Goal: Transaction & Acquisition: Purchase product/service

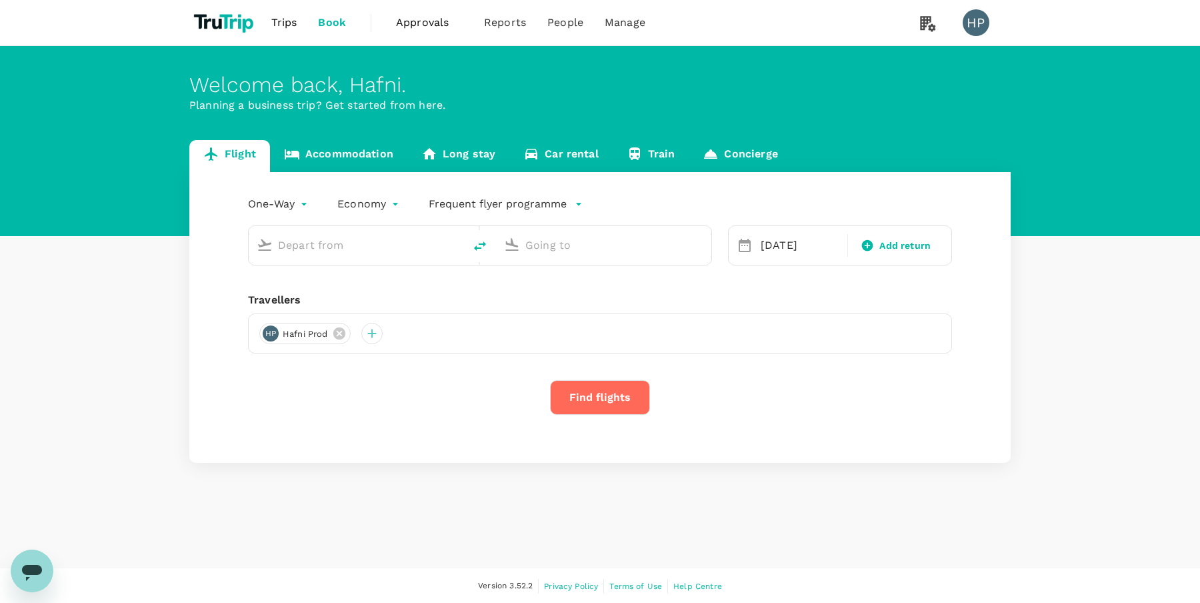
type input "Kuala Lumpur Intl ([GEOGRAPHIC_DATA])"
type input "Singapore Changi (SIN)"
type input "Kuala Lumpur Intl ([GEOGRAPHIC_DATA])"
type input "Singapore Changi (SIN)"
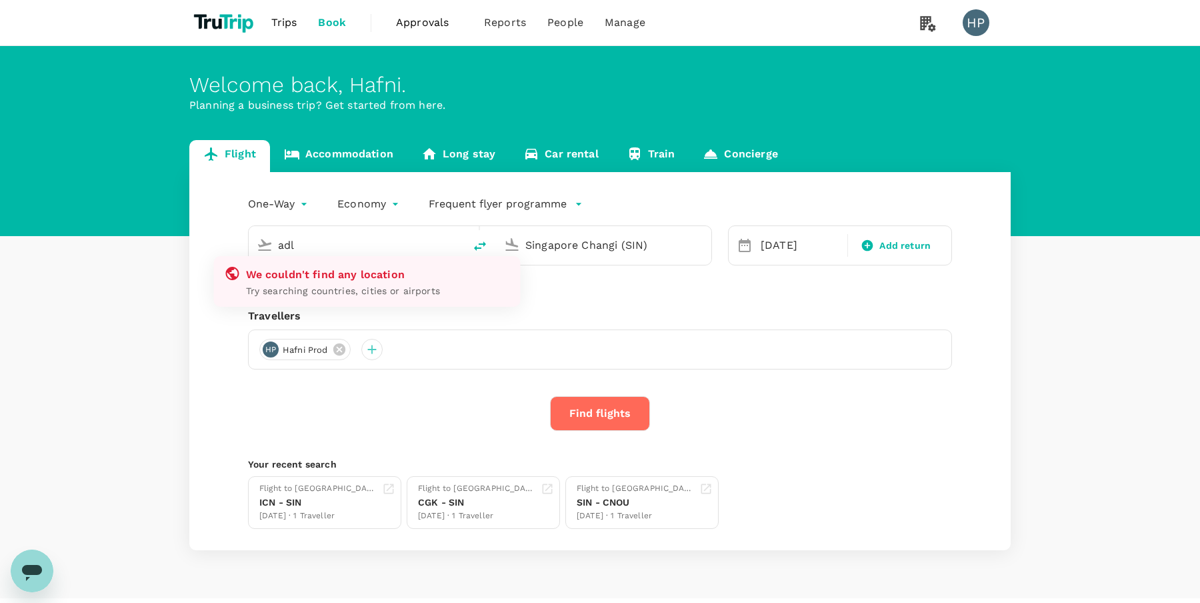
click at [433, 251] on input "adl" at bounding box center [357, 245] width 158 height 21
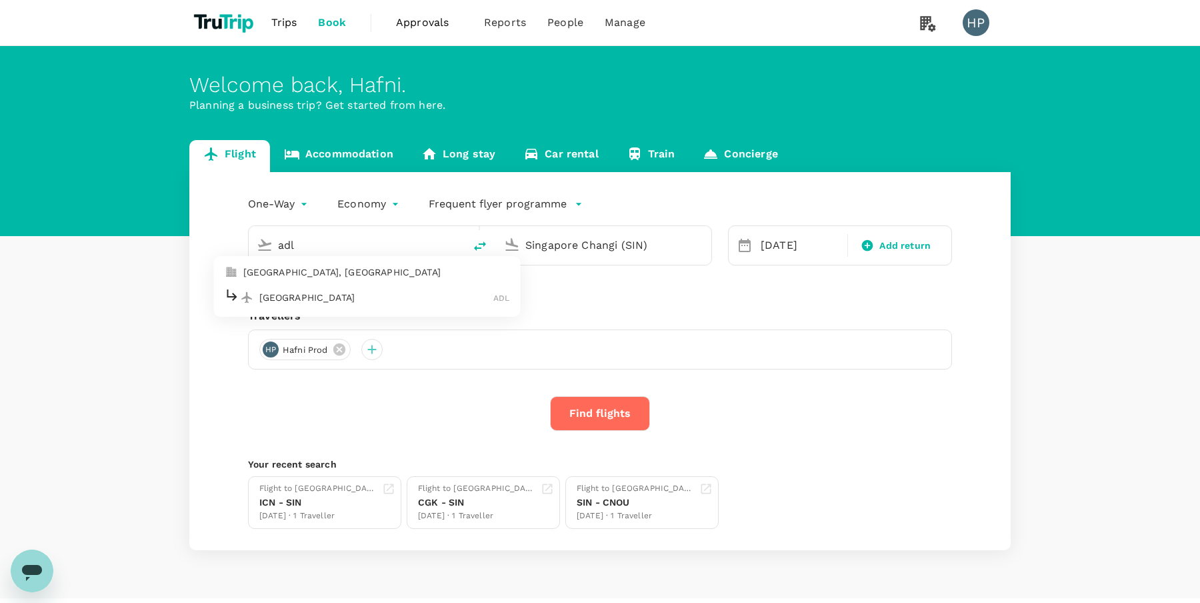
click at [393, 306] on div "Adelaide ADL" at bounding box center [367, 297] width 285 height 21
type input "Adelaide (ADL)"
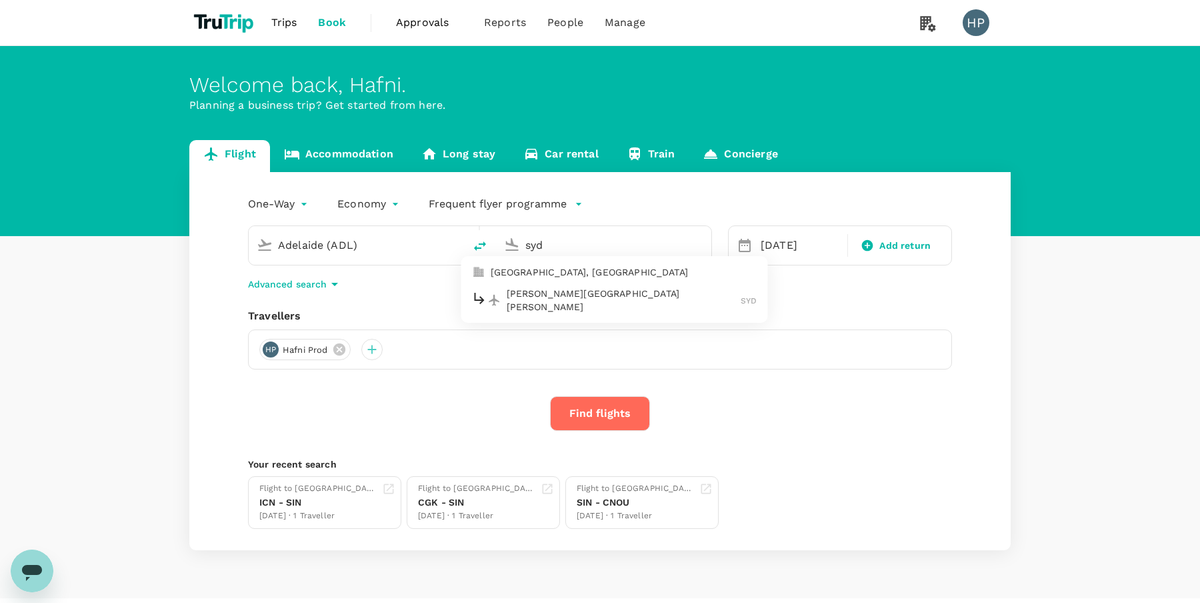
click at [515, 297] on p "[PERSON_NAME][GEOGRAPHIC_DATA][PERSON_NAME]" at bounding box center [624, 300] width 235 height 27
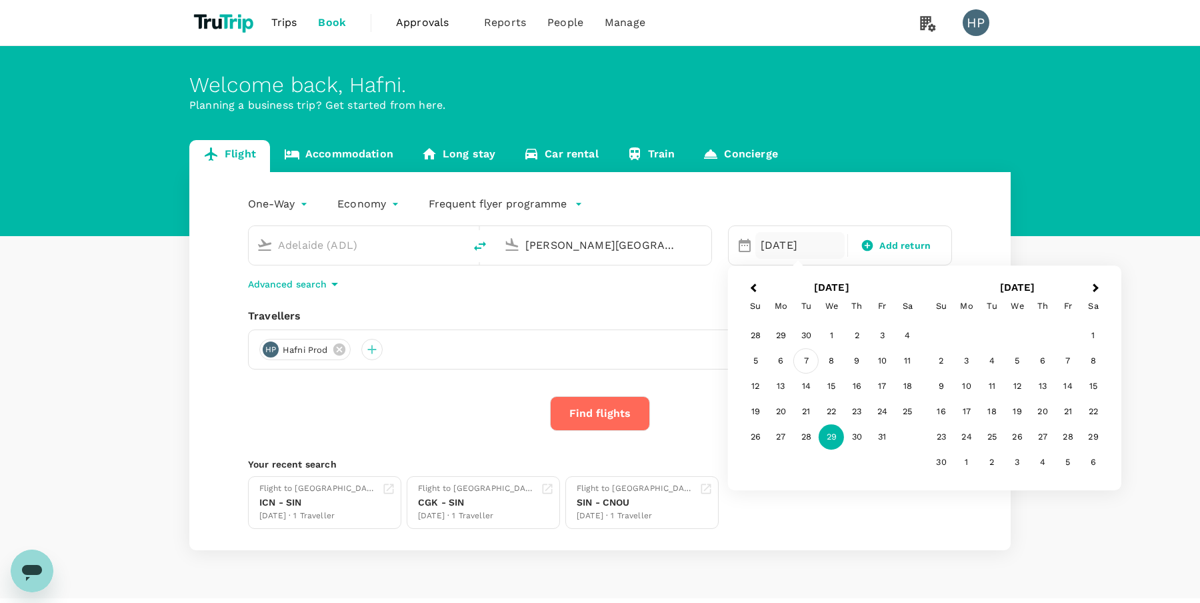
type input "[PERSON_NAME][GEOGRAPHIC_DATA][PERSON_NAME] (SYD)"
click at [800, 359] on div "7" at bounding box center [806, 361] width 25 height 25
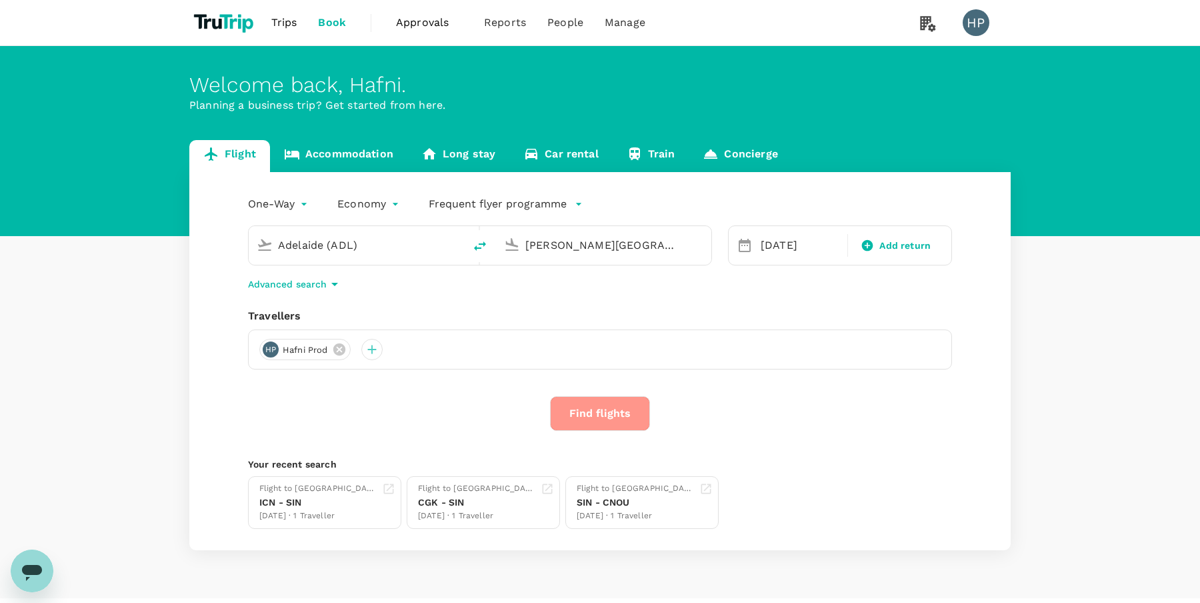
click at [562, 419] on button "Find flights" at bounding box center [600, 413] width 100 height 35
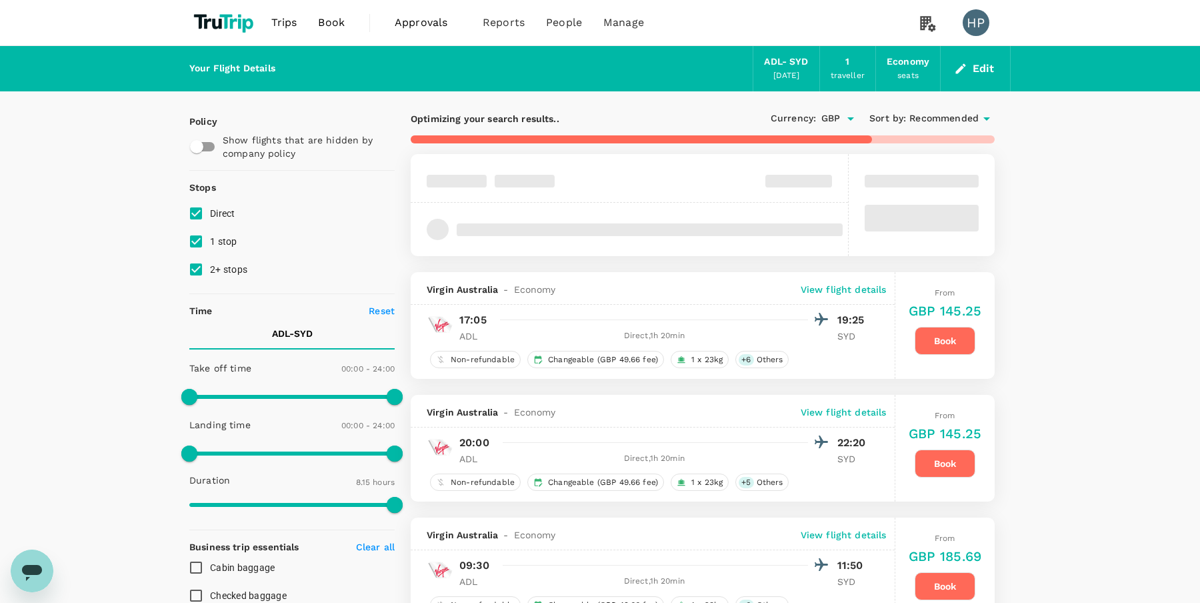
type input "510"
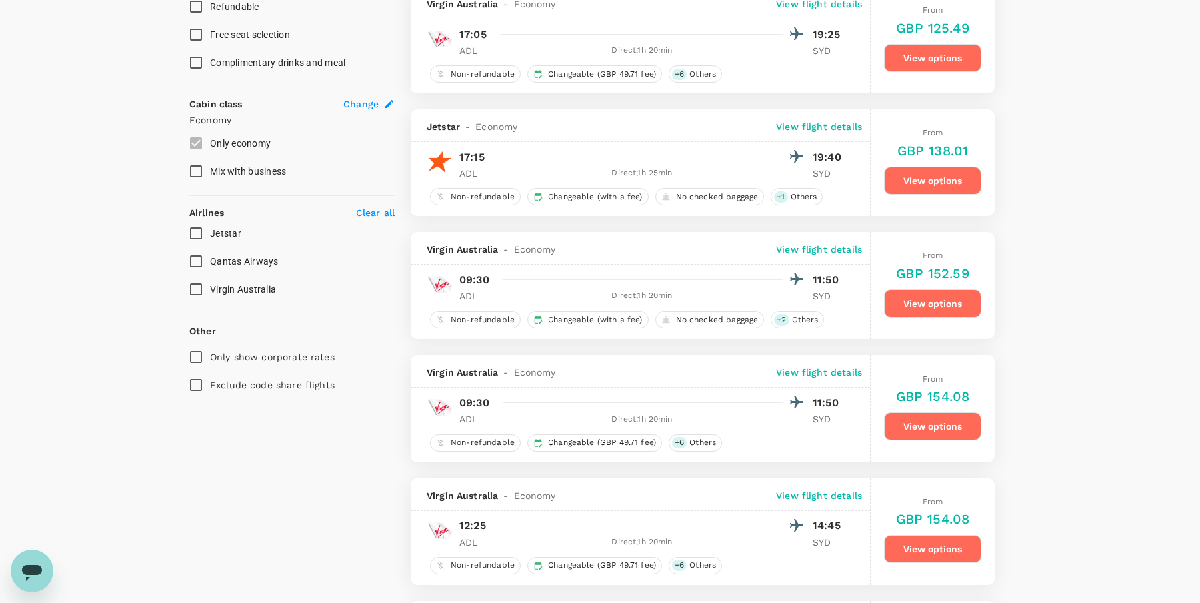
scroll to position [647, 0]
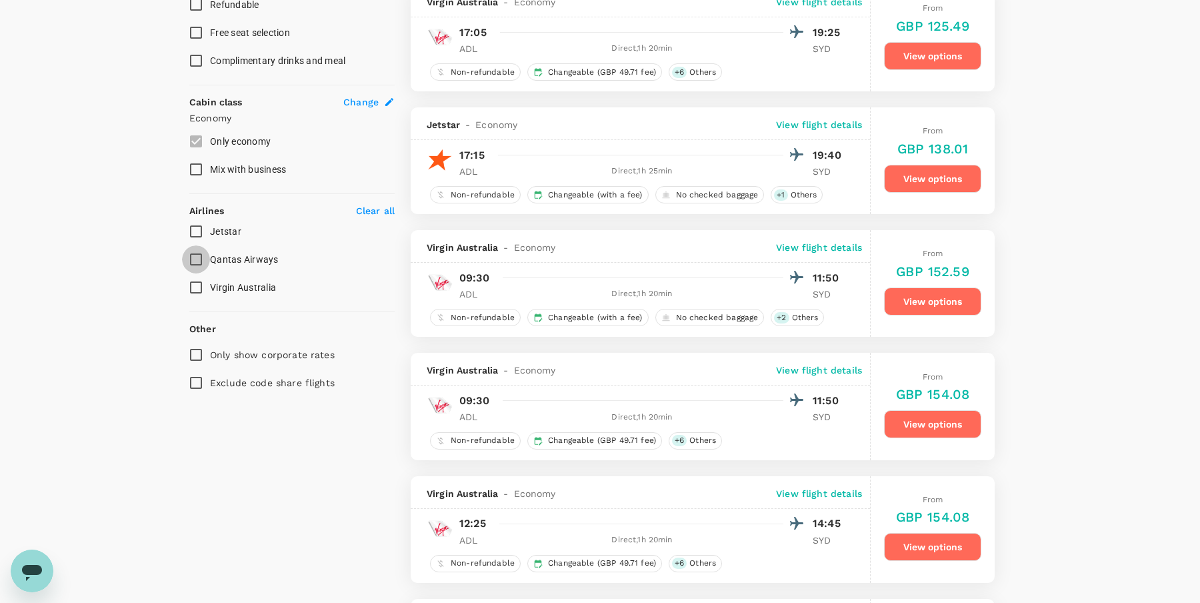
click at [194, 260] on input "Qantas Airways" at bounding box center [196, 259] width 28 height 28
checkbox input "true"
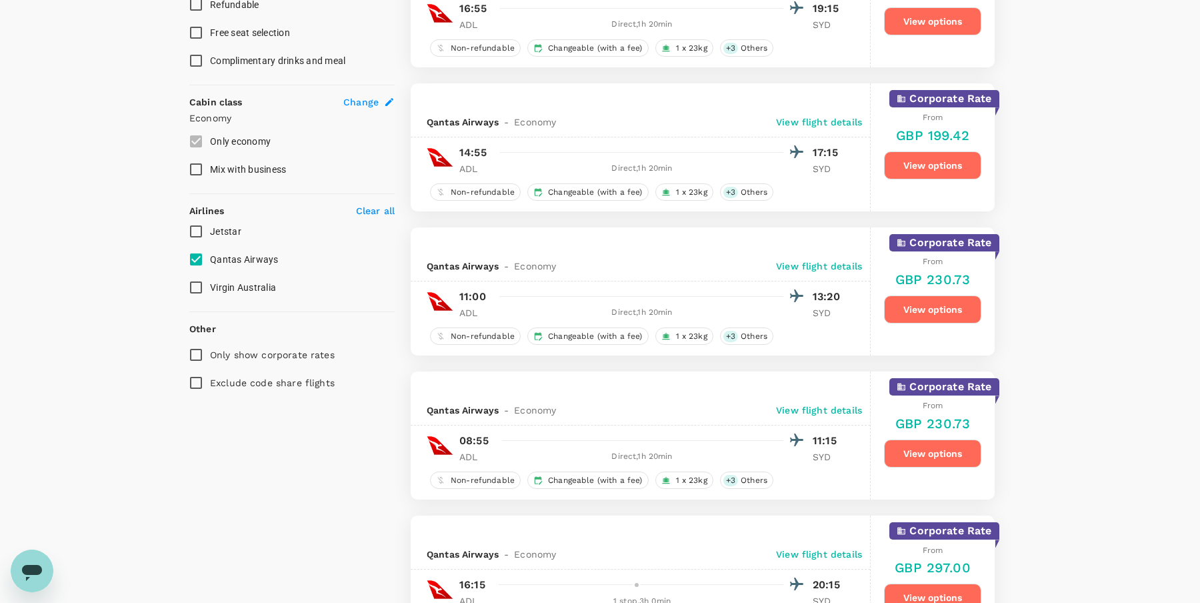
scroll to position [0, 0]
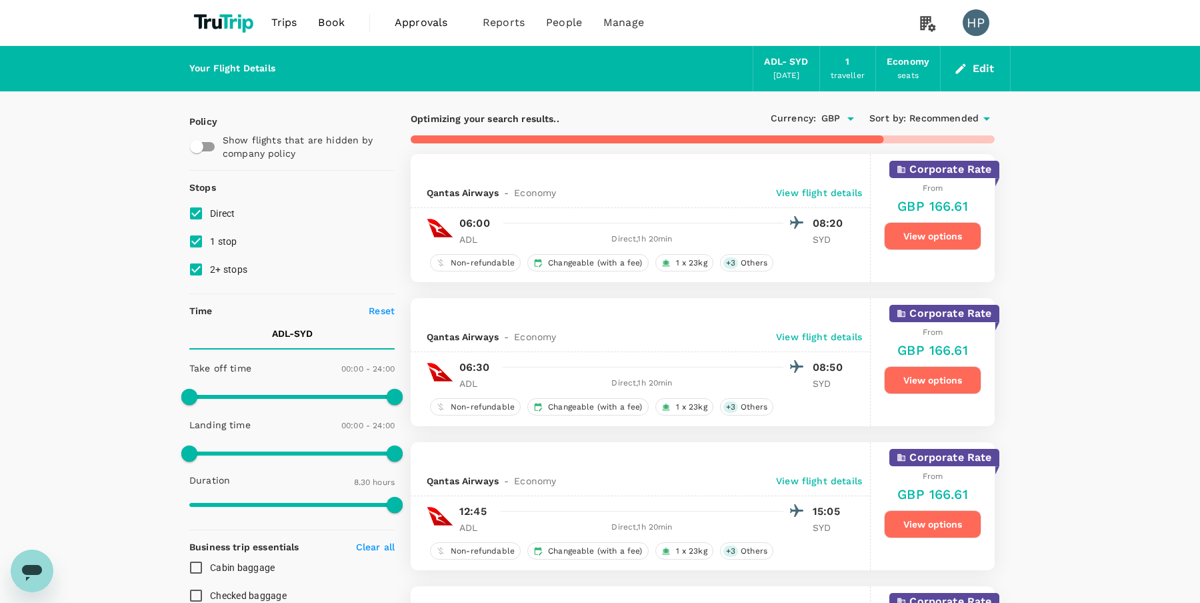
click at [918, 233] on button "View options" at bounding box center [932, 236] width 97 height 28
click at [847, 121] on icon "Open" at bounding box center [851, 119] width 16 height 16
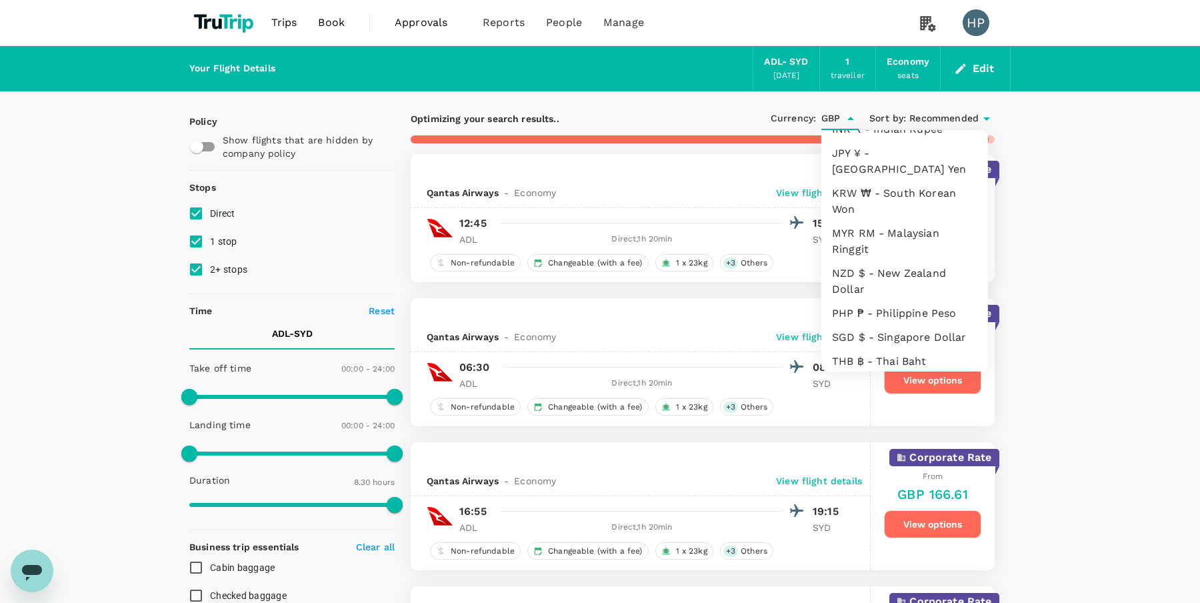
scroll to position [361, 0]
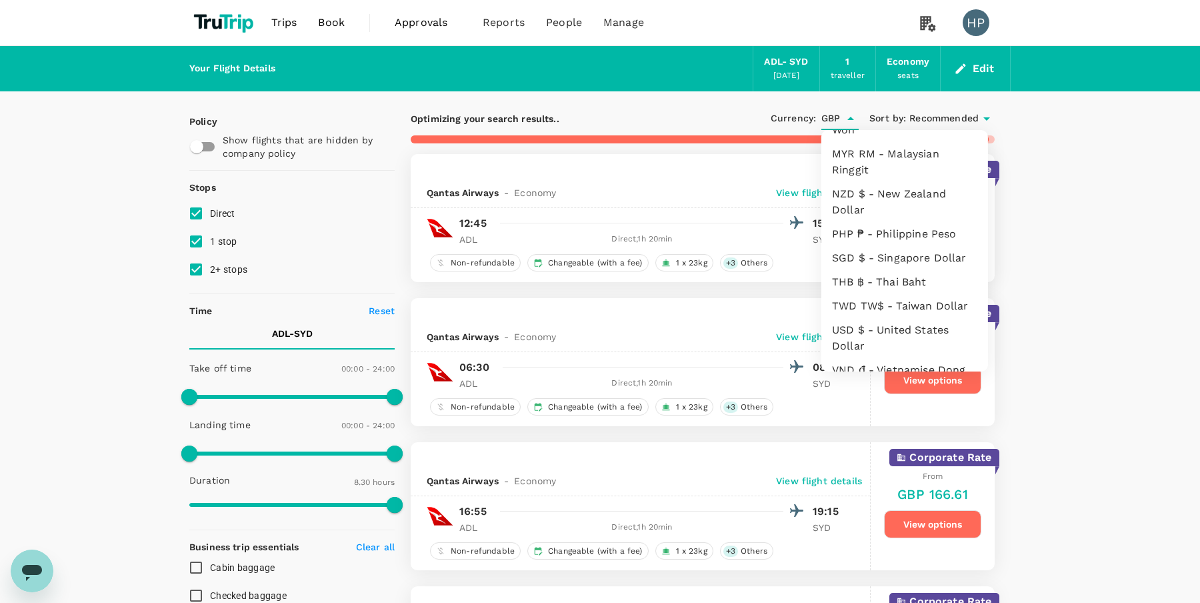
click at [880, 246] on li "SGD $ - Singapore Dollar" at bounding box center [905, 258] width 167 height 24
type input "SGD"
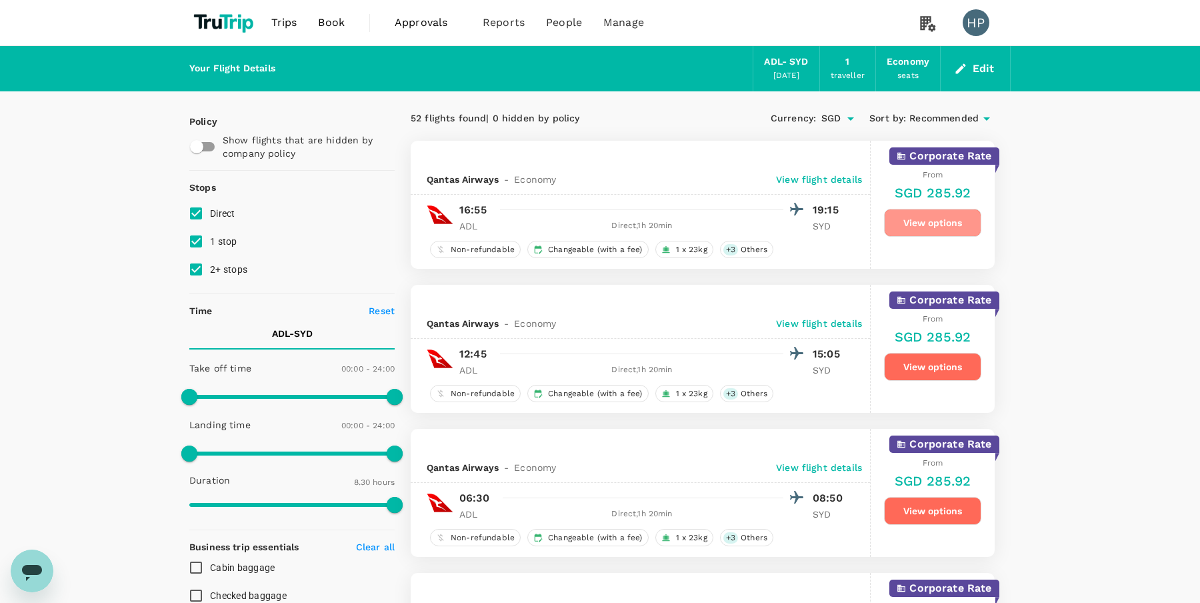
click at [916, 219] on button "View options" at bounding box center [932, 223] width 97 height 28
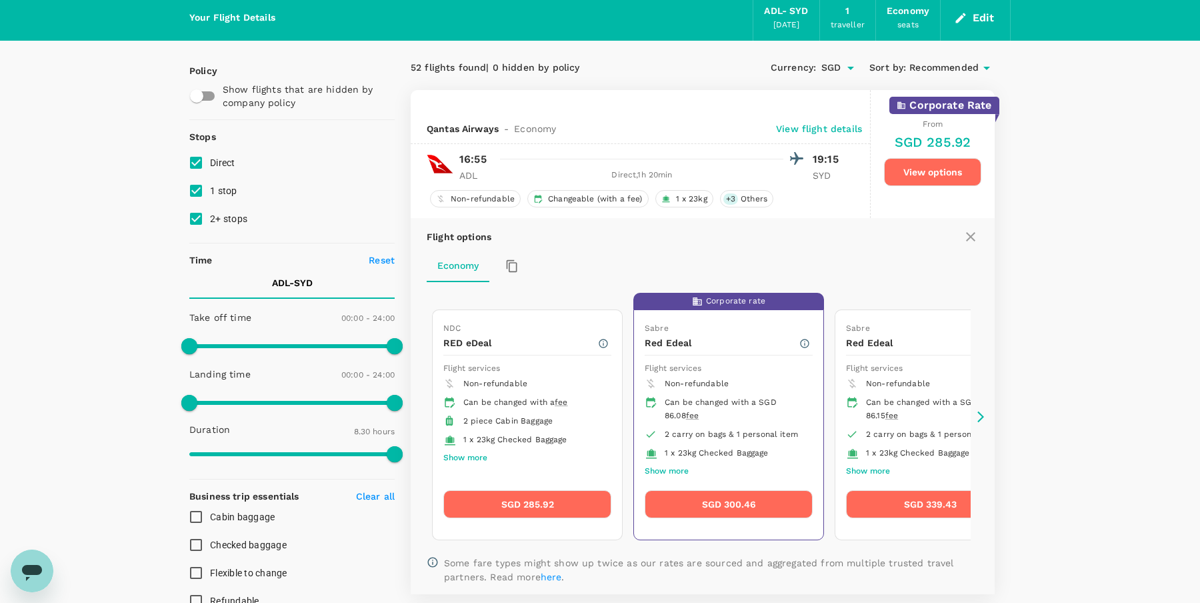
scroll to position [39, 0]
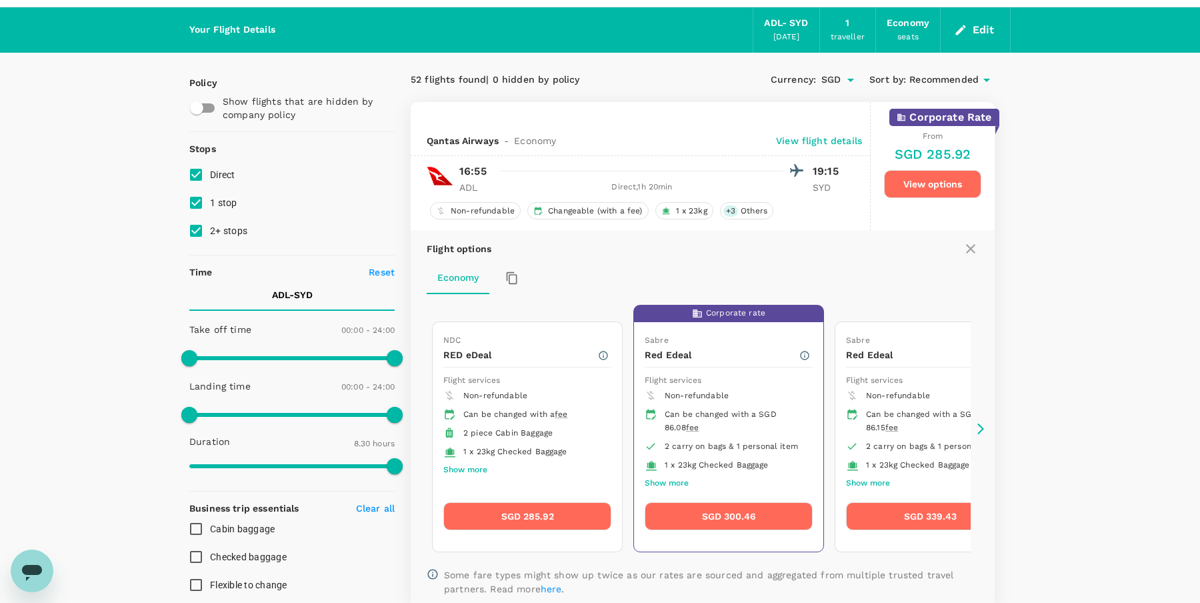
click at [827, 142] on p "View flight details" at bounding box center [819, 140] width 86 height 13
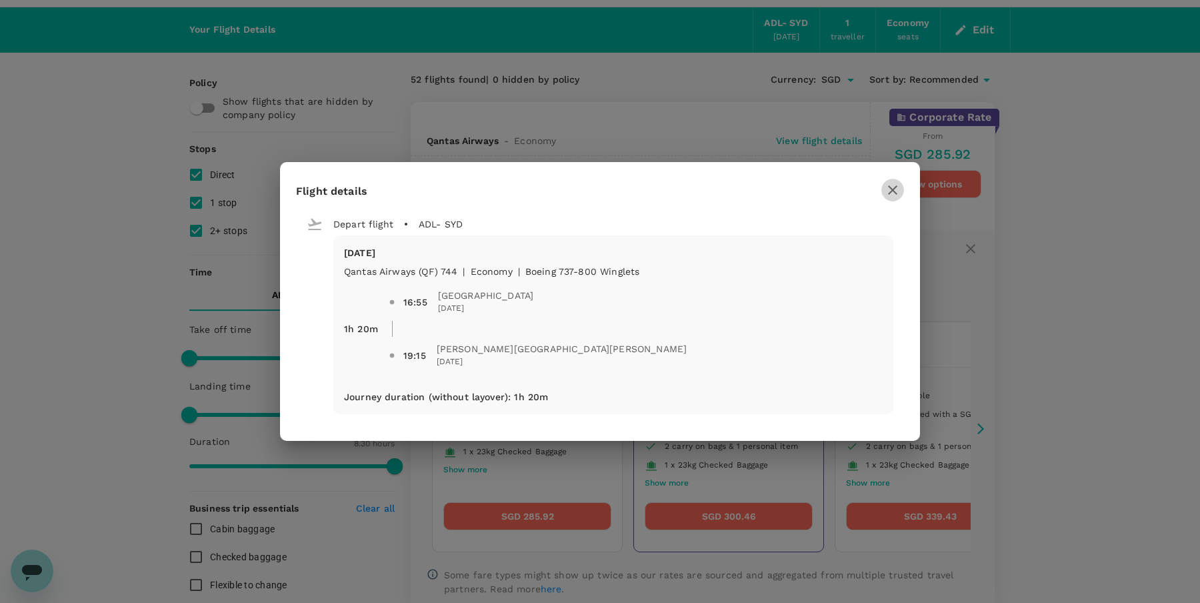
click at [893, 185] on icon "button" at bounding box center [893, 190] width 16 height 16
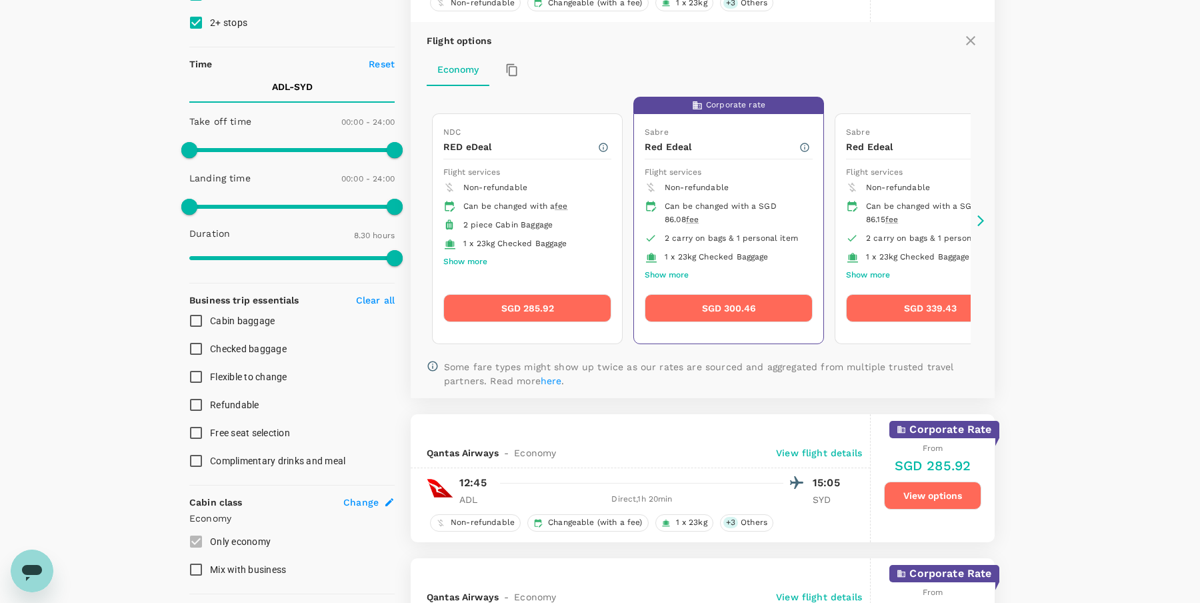
scroll to position [0, 0]
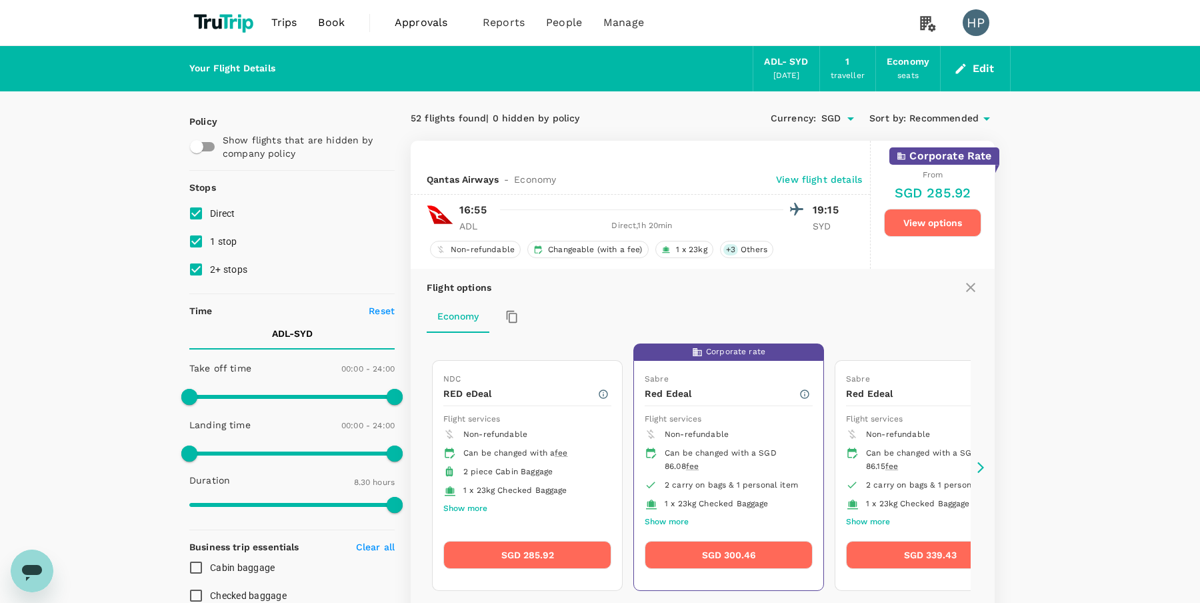
click at [323, 19] on span "Book" at bounding box center [331, 23] width 27 height 16
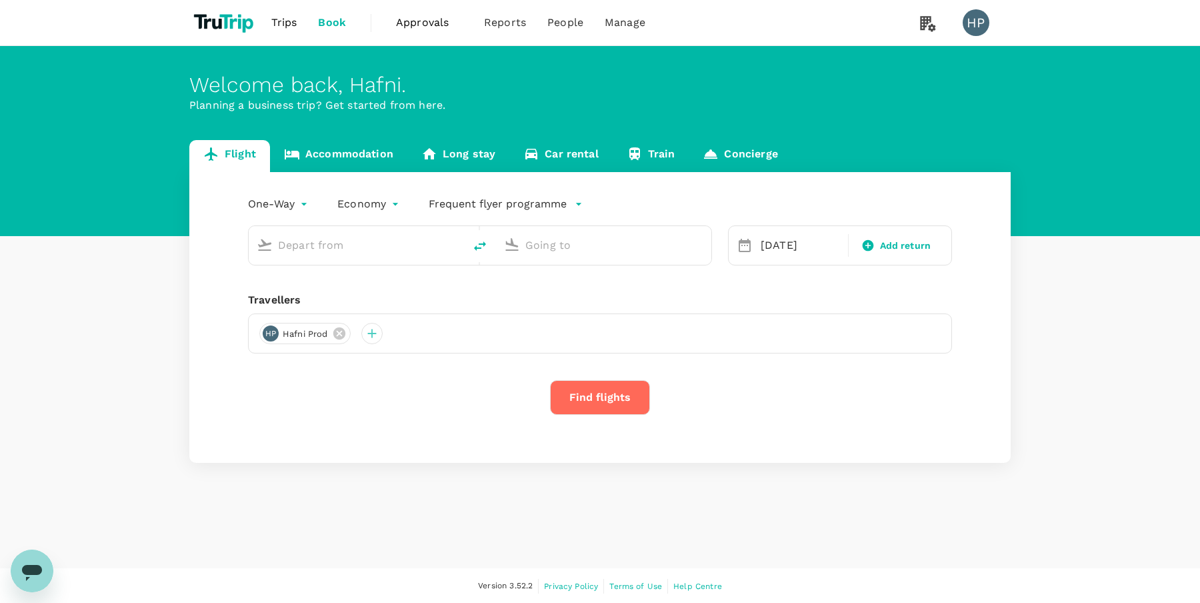
type input "Adelaide (ADL)"
type input "[PERSON_NAME][GEOGRAPHIC_DATA][PERSON_NAME] (SYD)"
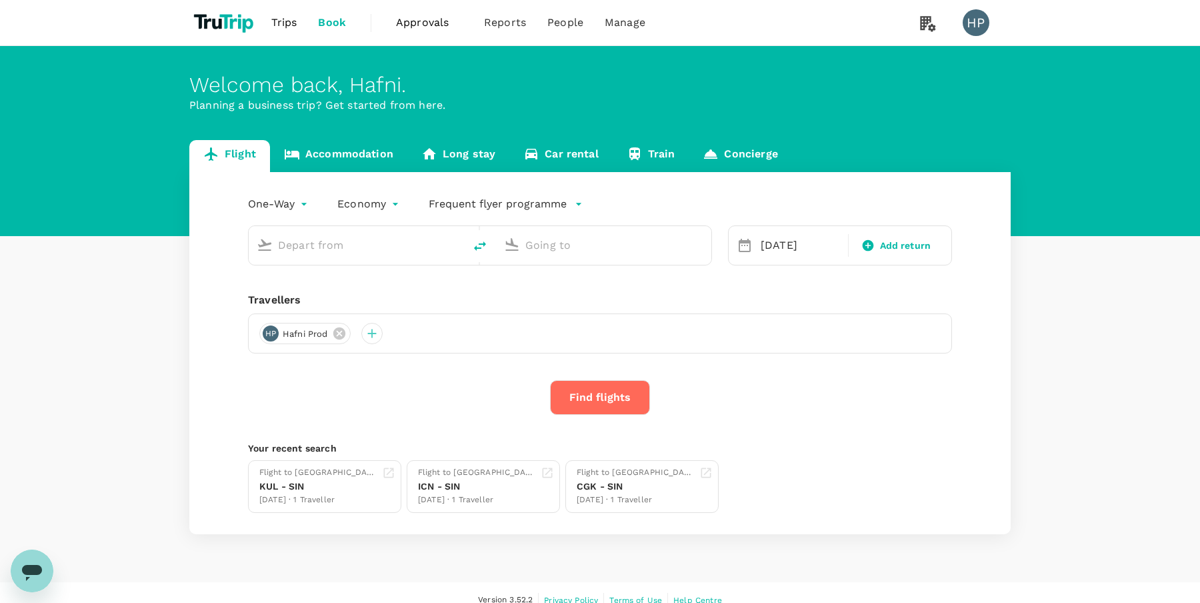
type input "Adelaide (ADL)"
type input "[PERSON_NAME][GEOGRAPHIC_DATA][PERSON_NAME] (SYD)"
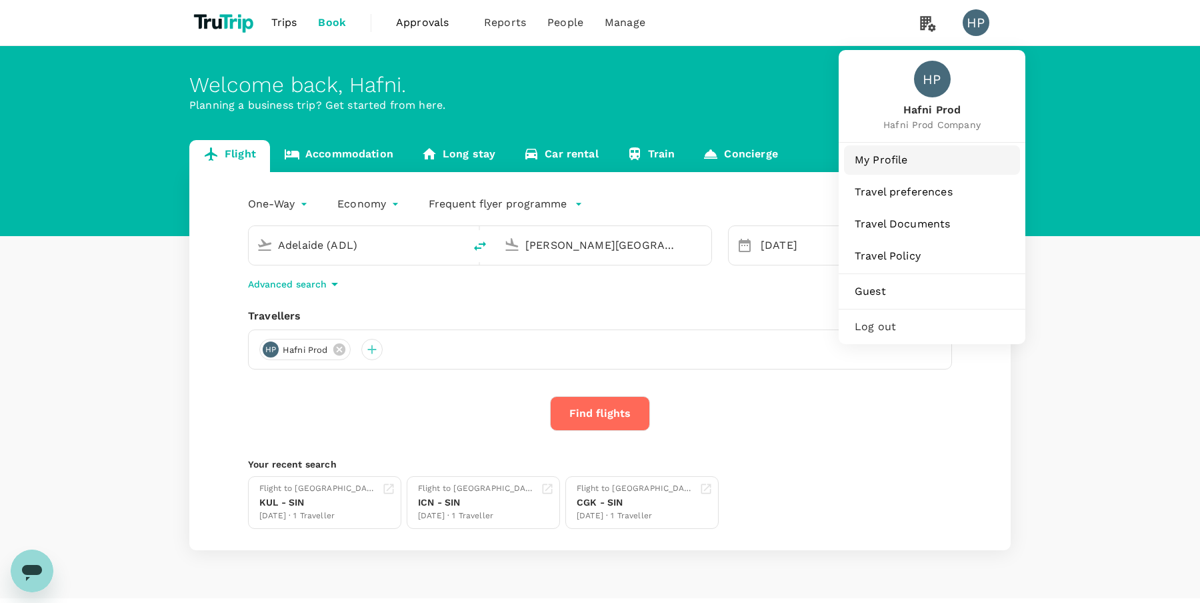
click at [884, 161] on span "My Profile" at bounding box center [932, 160] width 155 height 16
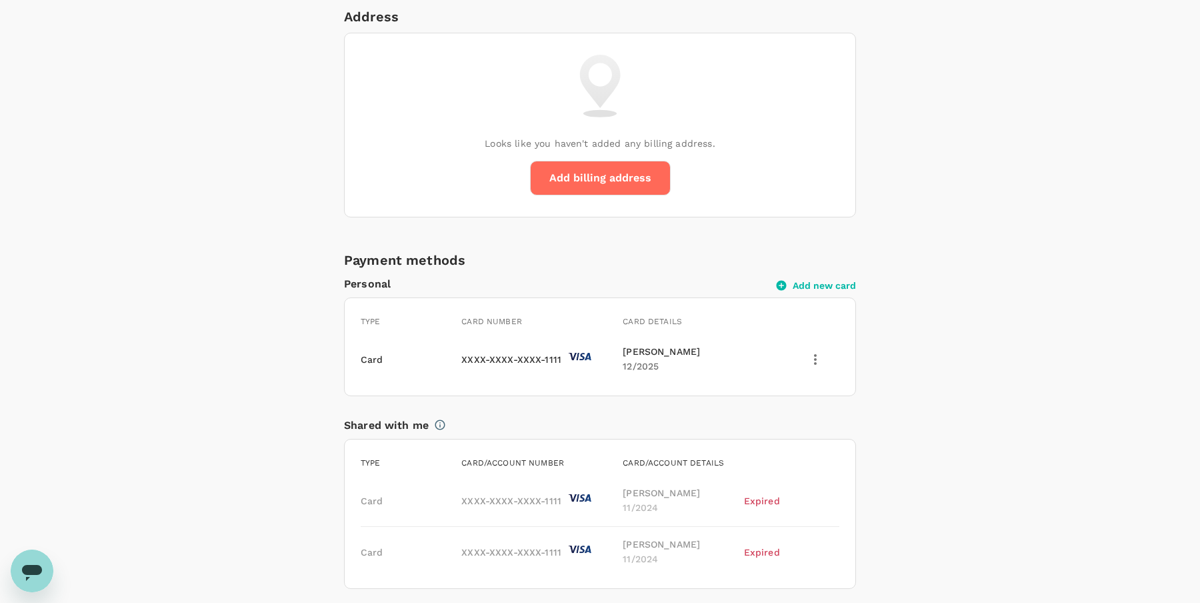
scroll to position [1029, 0]
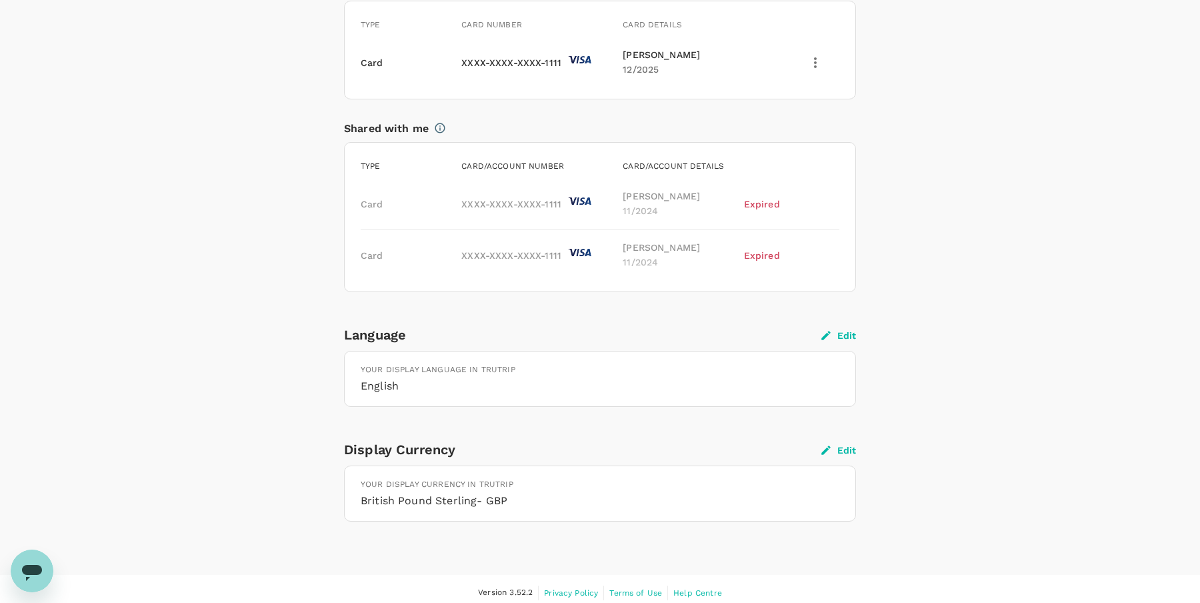
click at [836, 444] on button "Edit" at bounding box center [839, 450] width 35 height 12
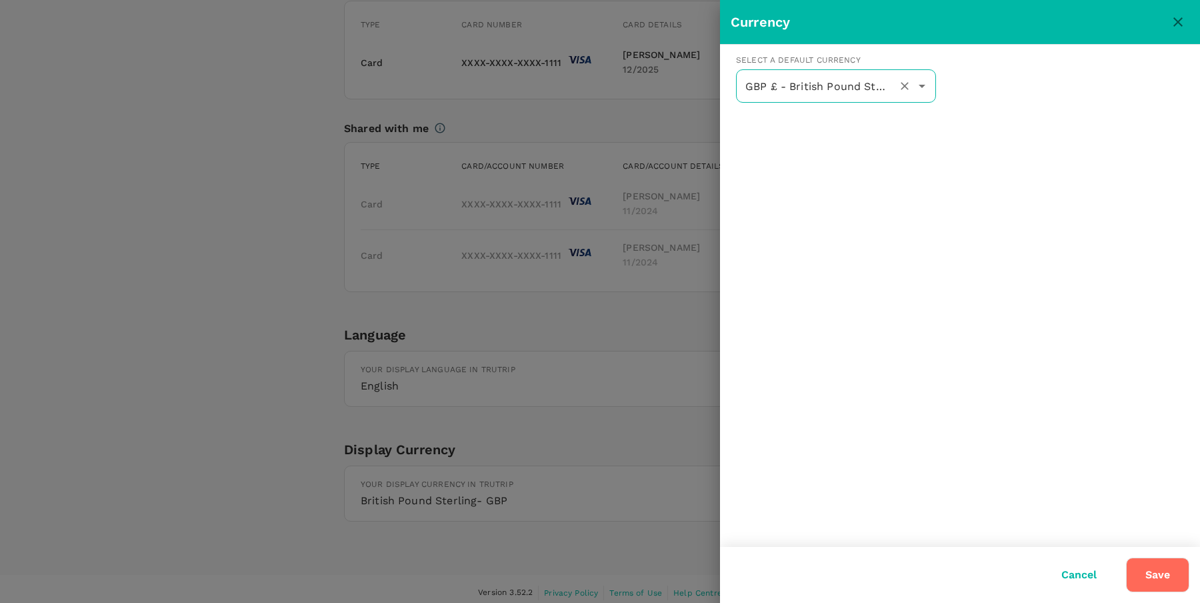
click at [824, 77] on input "GBP £ - British Pound Sterling" at bounding box center [817, 85] width 151 height 25
click at [806, 125] on li "SGD $ - Singapore Dollar" at bounding box center [836, 120] width 200 height 24
type input "SGD $ - Singapore Dollar"
click at [1147, 573] on button "Save" at bounding box center [1157, 574] width 63 height 35
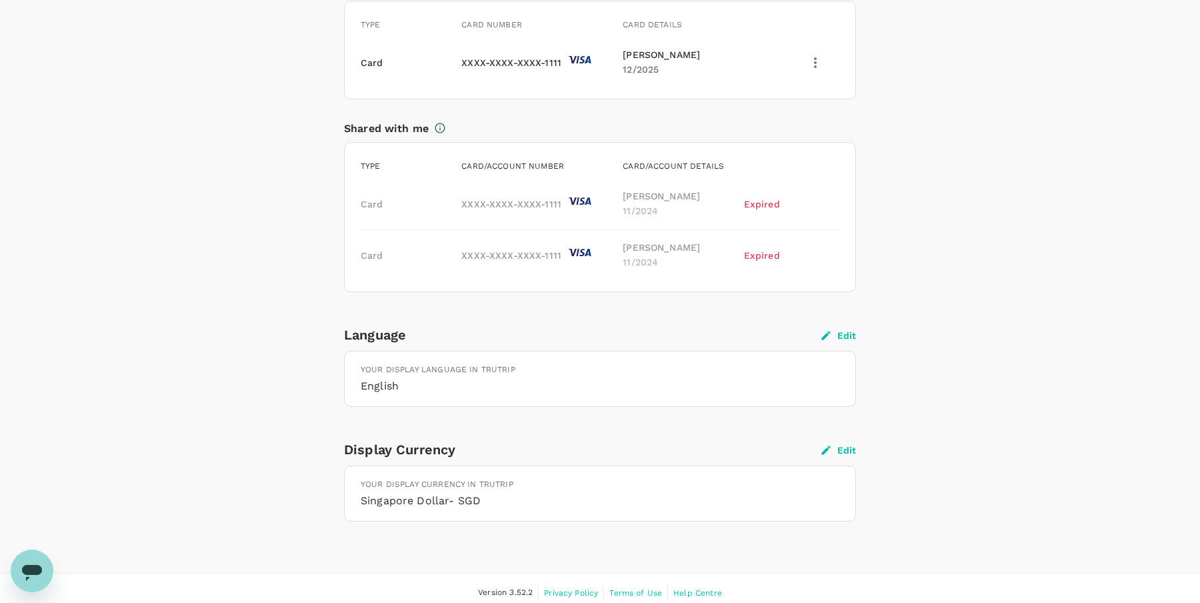
scroll to position [0, 0]
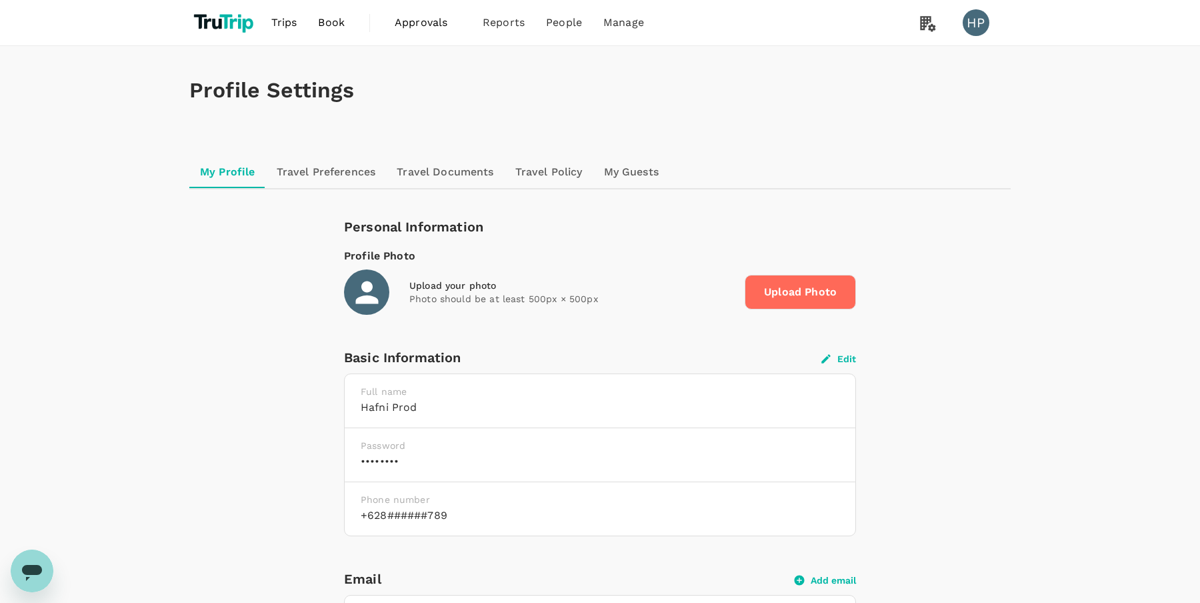
click at [333, 21] on span "Book" at bounding box center [331, 23] width 27 height 16
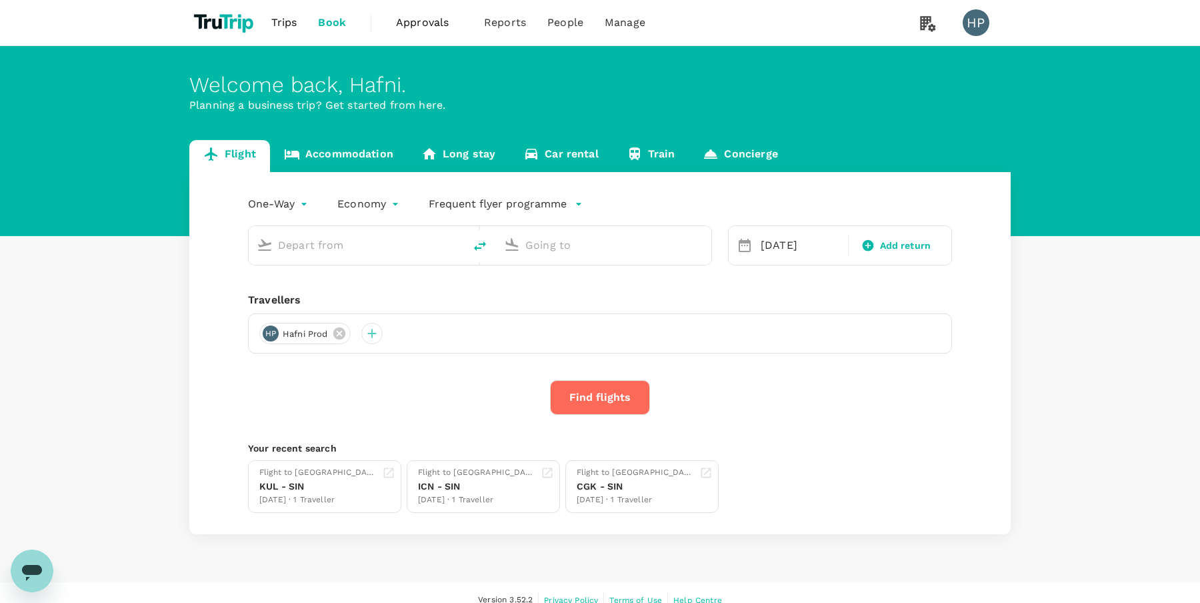
type input "Adelaide (ADL)"
type input "[PERSON_NAME][GEOGRAPHIC_DATA][PERSON_NAME] (SYD)"
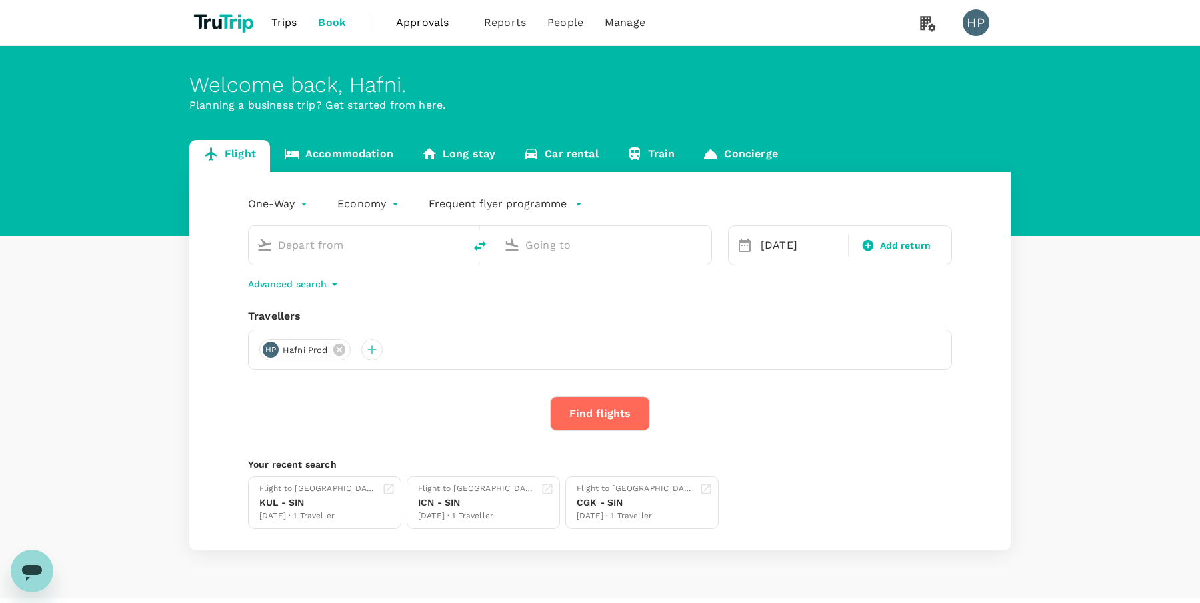
type input "Adelaide (ADL)"
type input "[PERSON_NAME][GEOGRAPHIC_DATA][PERSON_NAME] (SYD)"
click at [329, 284] on icon "button" at bounding box center [335, 284] width 16 height 16
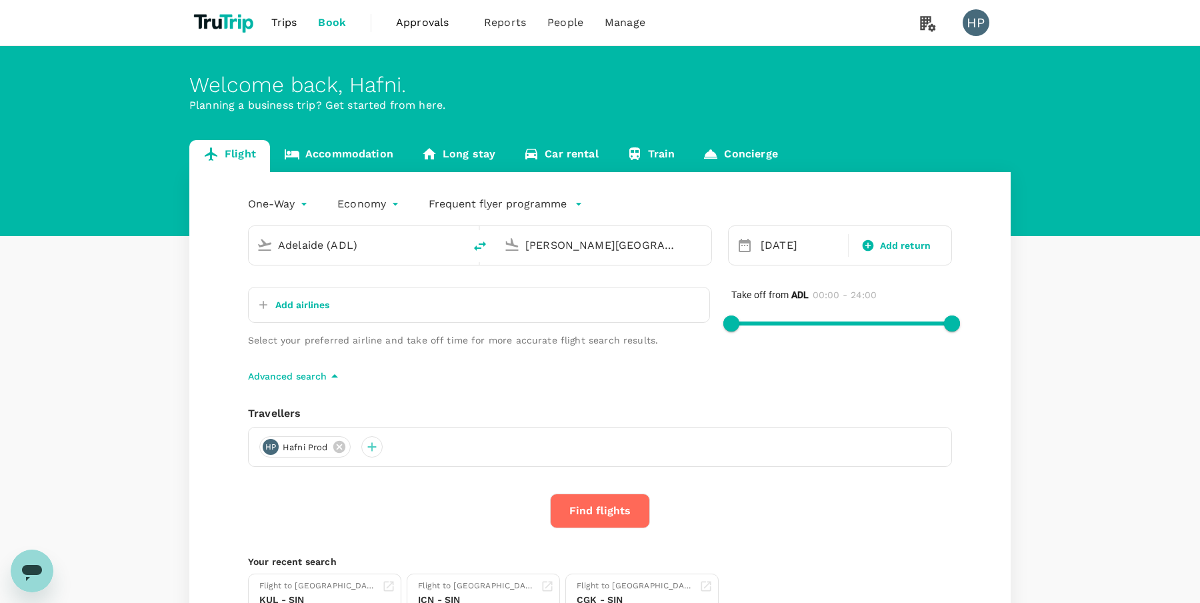
click at [311, 299] on p "Add airlines" at bounding box center [302, 304] width 54 height 13
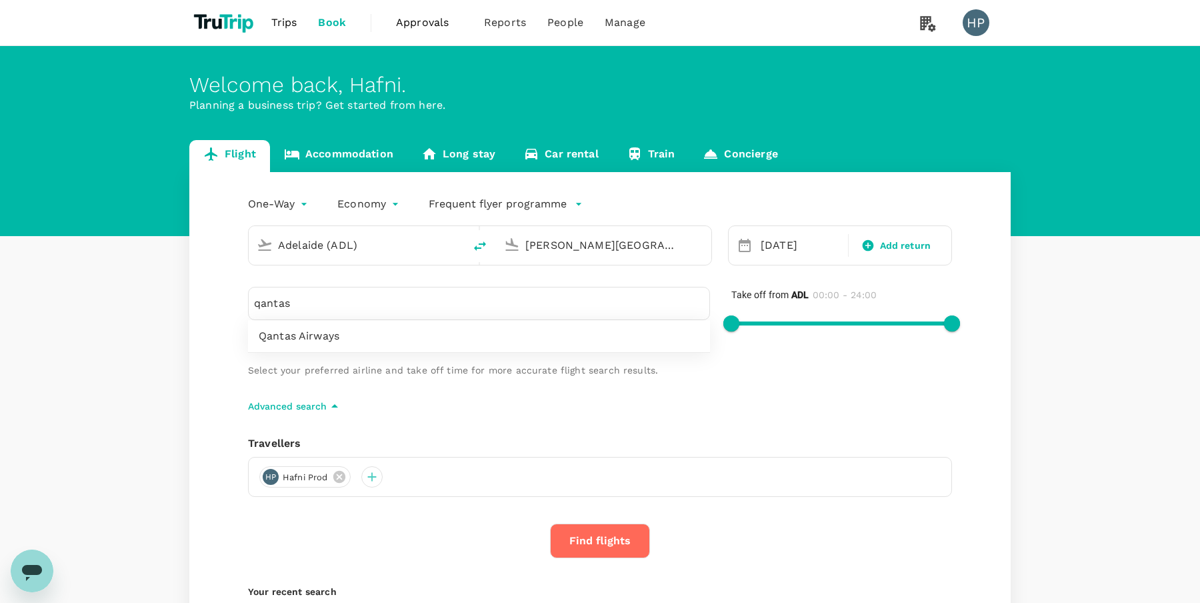
type input "qantas"
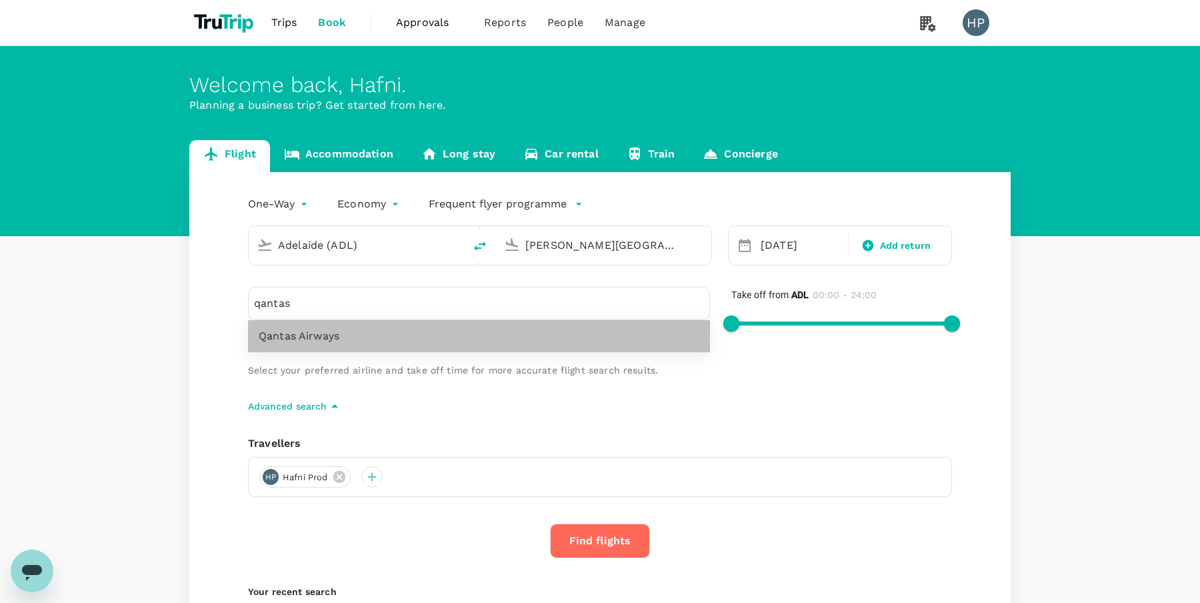
click at [306, 333] on span "Qantas Airways" at bounding box center [479, 336] width 441 height 16
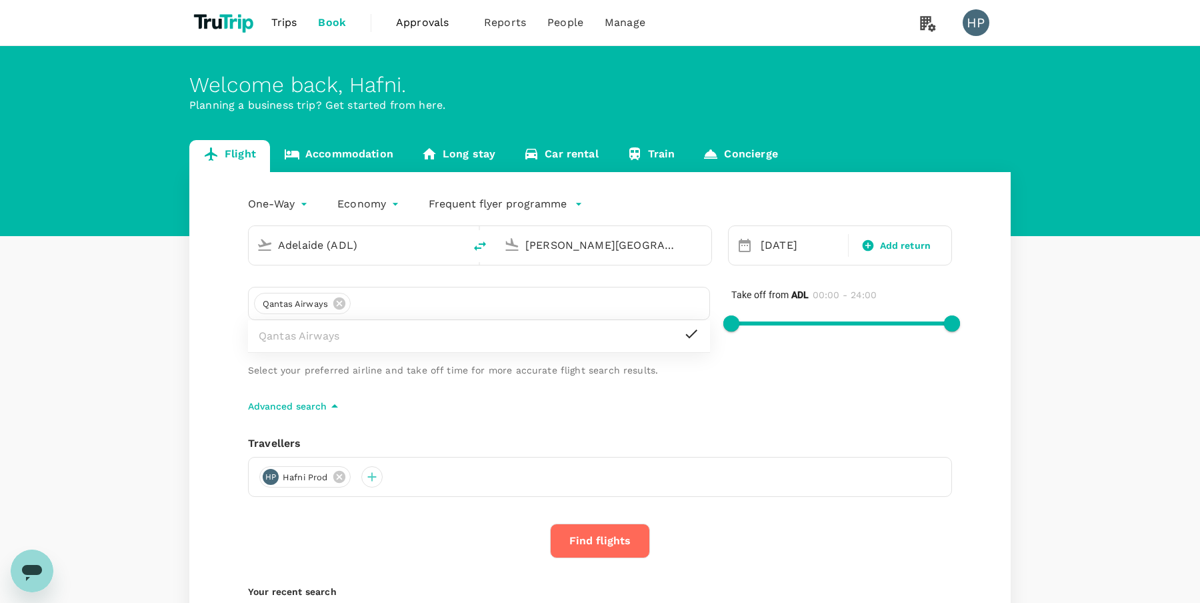
click at [512, 425] on div "One-Way oneway Economy economy Frequent flyer programme Adelaide (ADL) Sydney K…" at bounding box center [600, 424] width 822 height 505
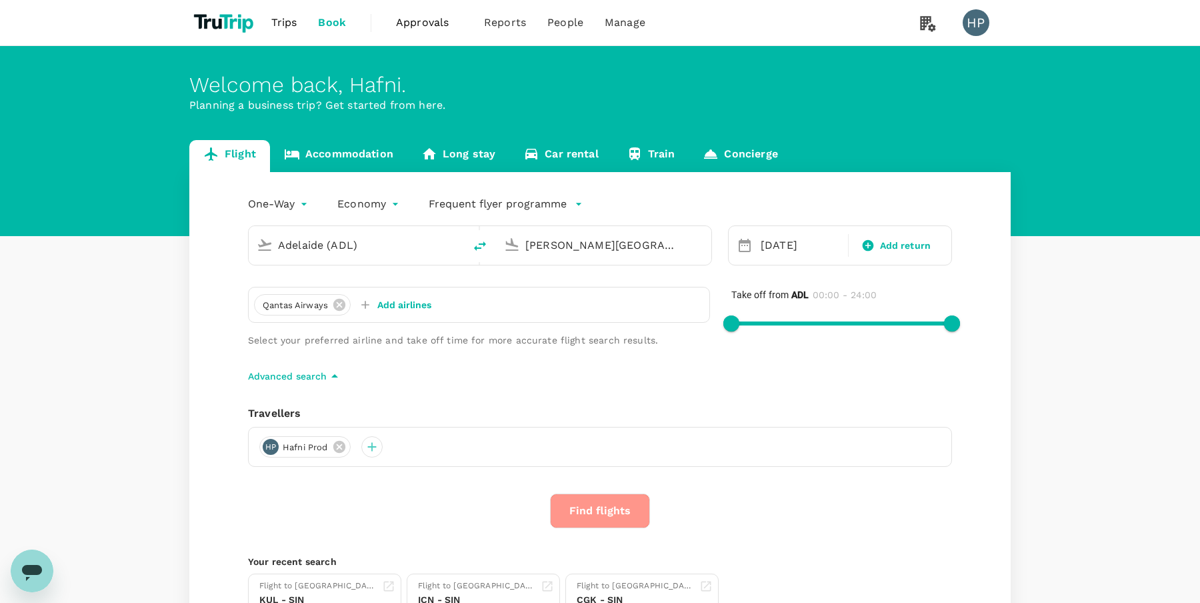
click at [600, 508] on button "Find flights" at bounding box center [600, 510] width 100 height 35
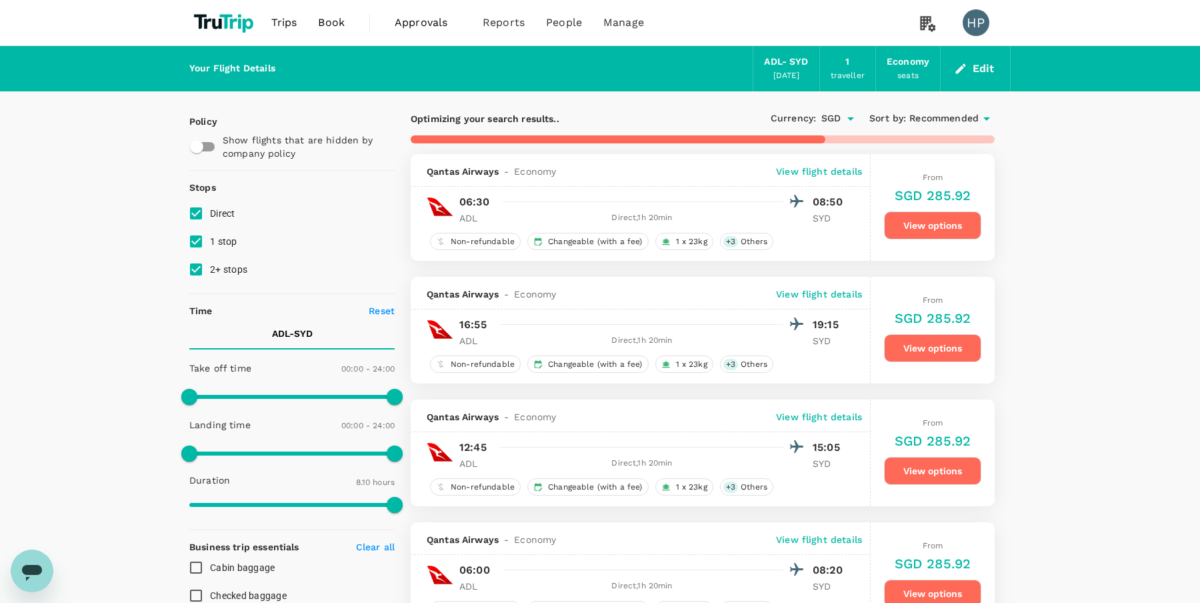
type input "510"
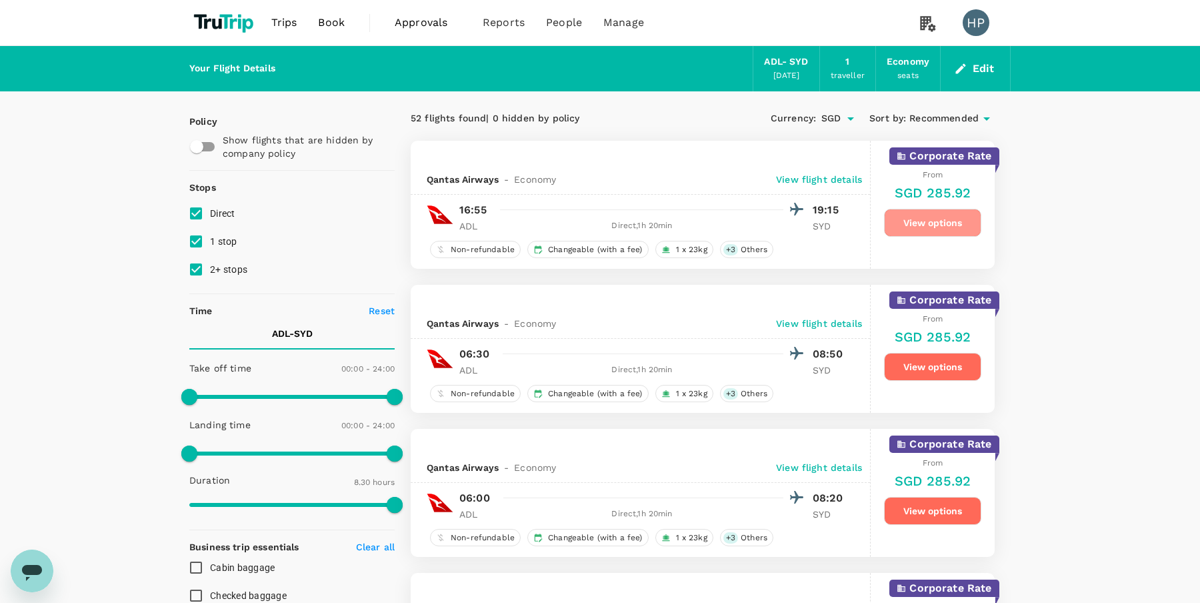
click at [940, 225] on button "View options" at bounding box center [932, 223] width 97 height 28
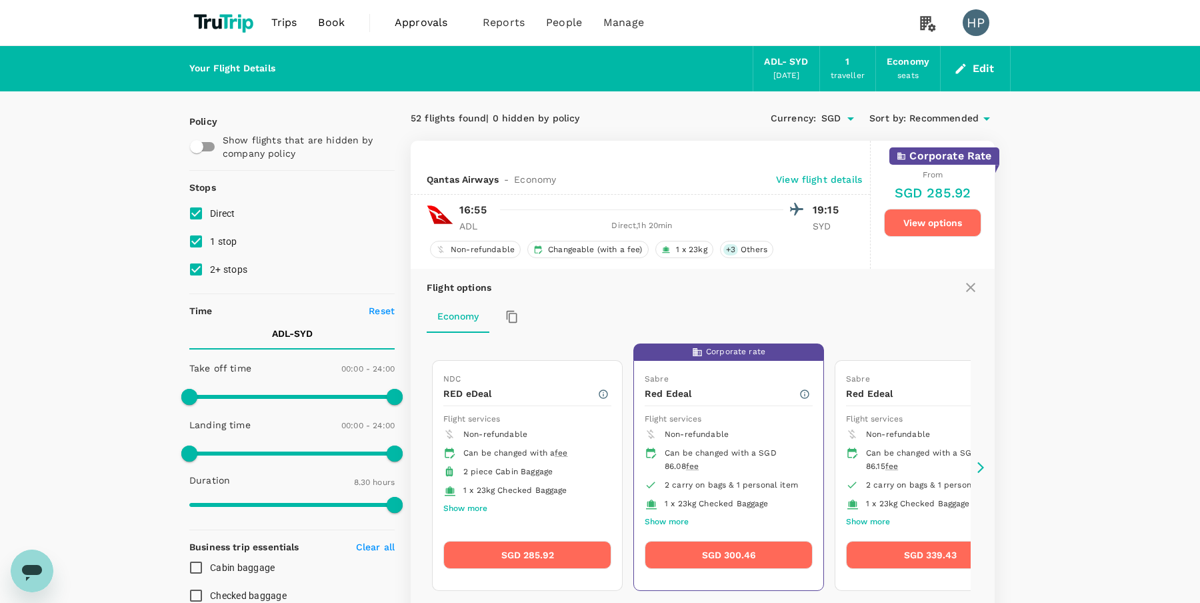
click at [809, 178] on p "View flight details" at bounding box center [819, 179] width 86 height 13
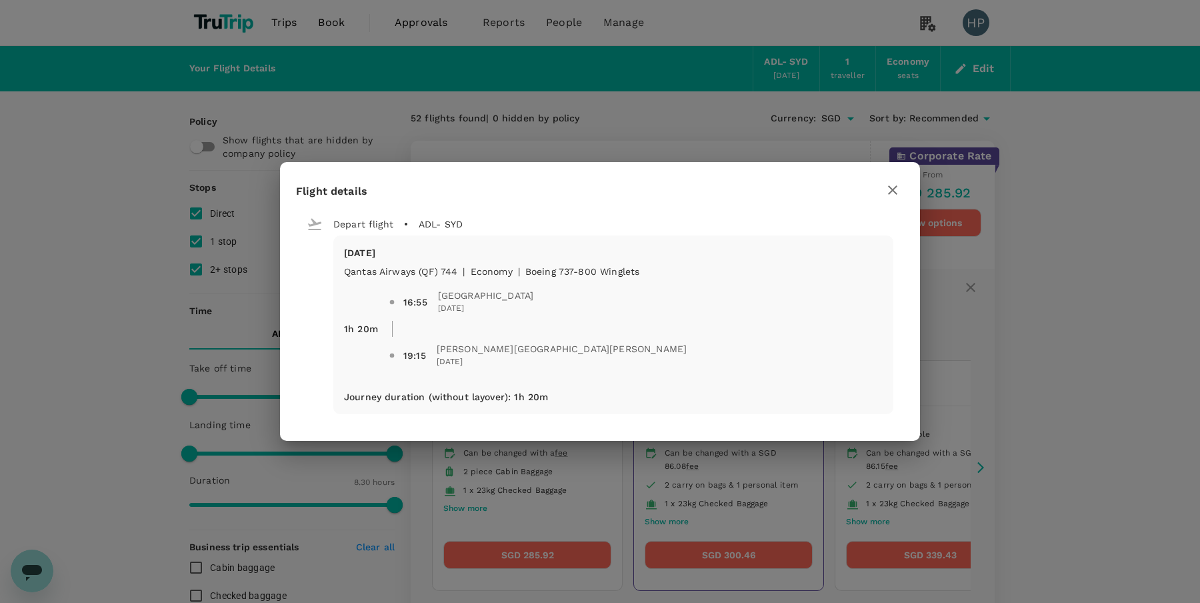
click at [888, 191] on icon "button" at bounding box center [893, 190] width 16 height 16
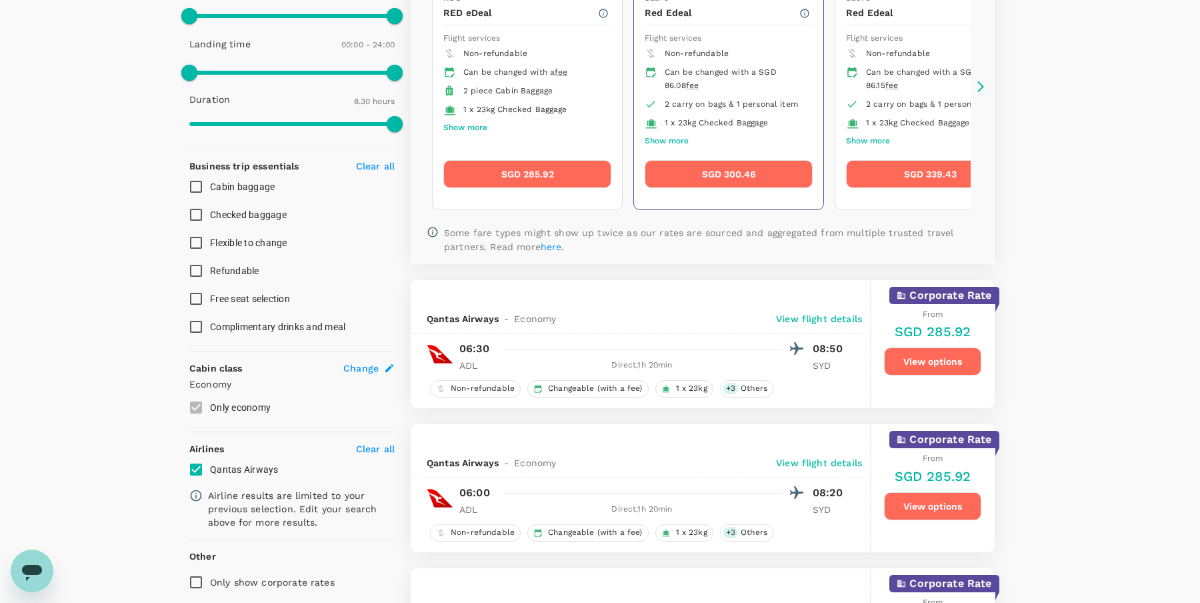
scroll to position [468, 0]
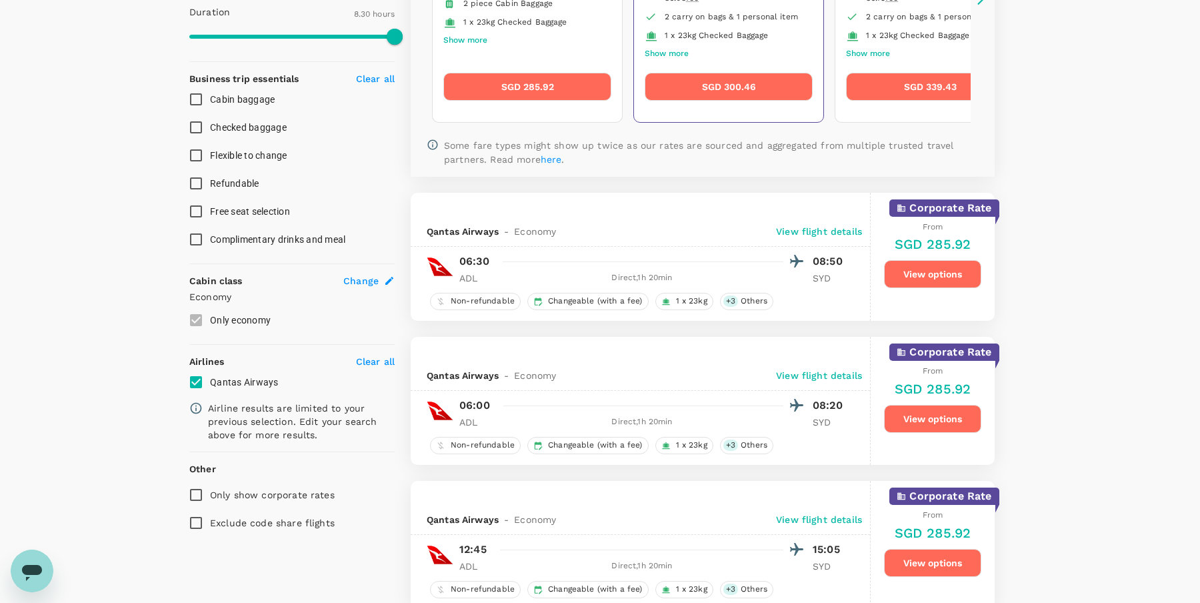
click at [826, 228] on p "View flight details" at bounding box center [819, 231] width 86 height 13
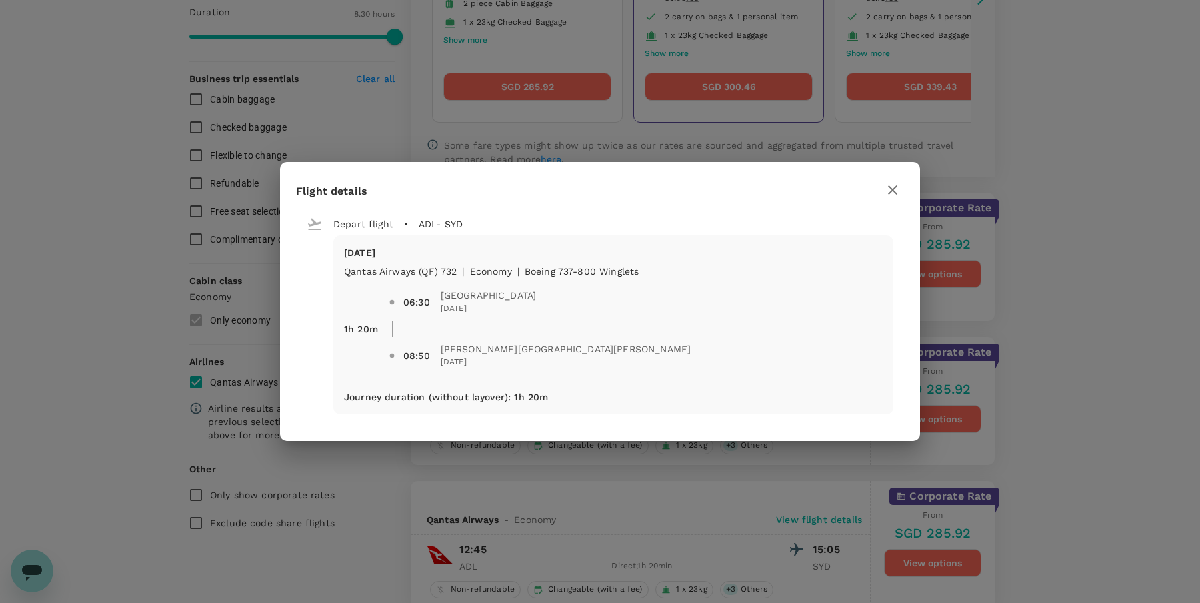
click at [889, 189] on icon "button" at bounding box center [893, 190] width 16 height 16
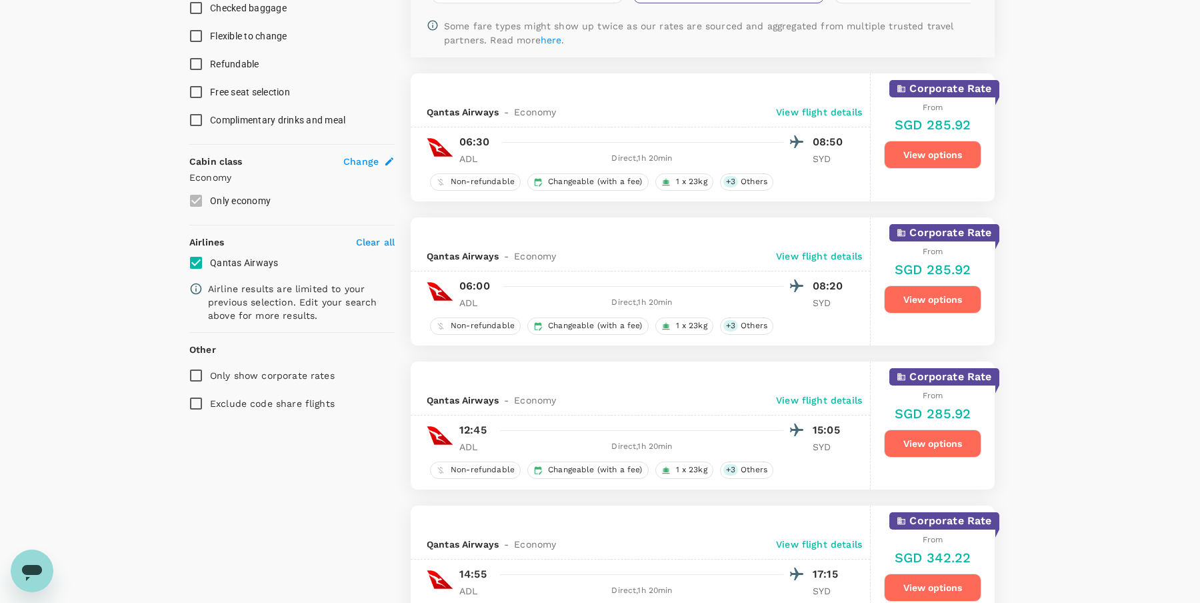
scroll to position [592, 0]
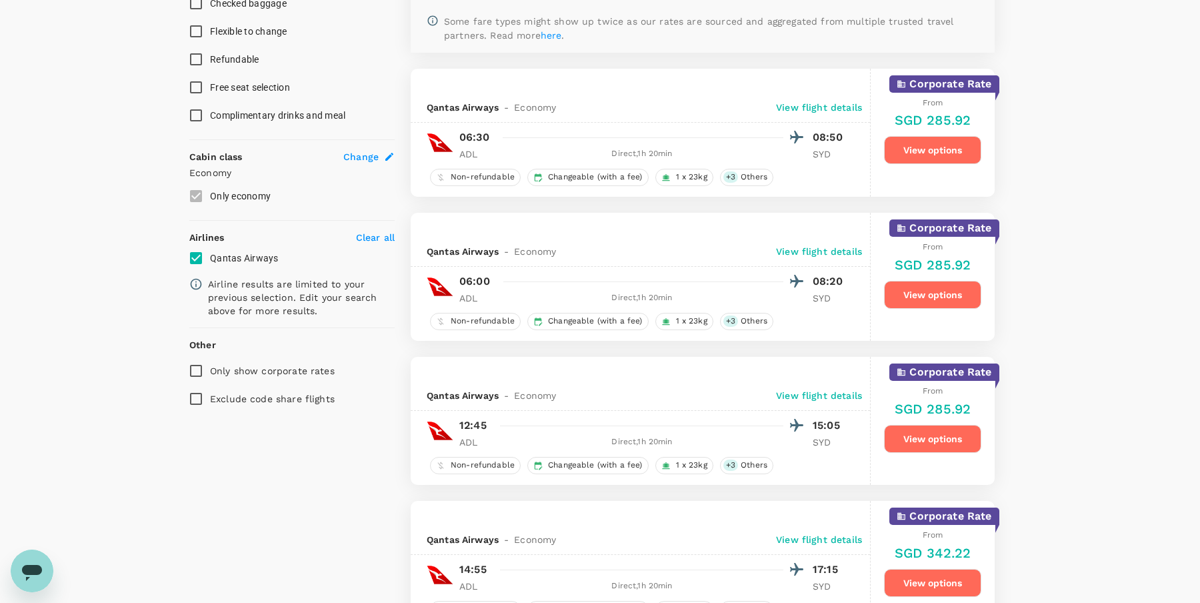
click at [800, 245] on p "View flight details" at bounding box center [819, 251] width 86 height 13
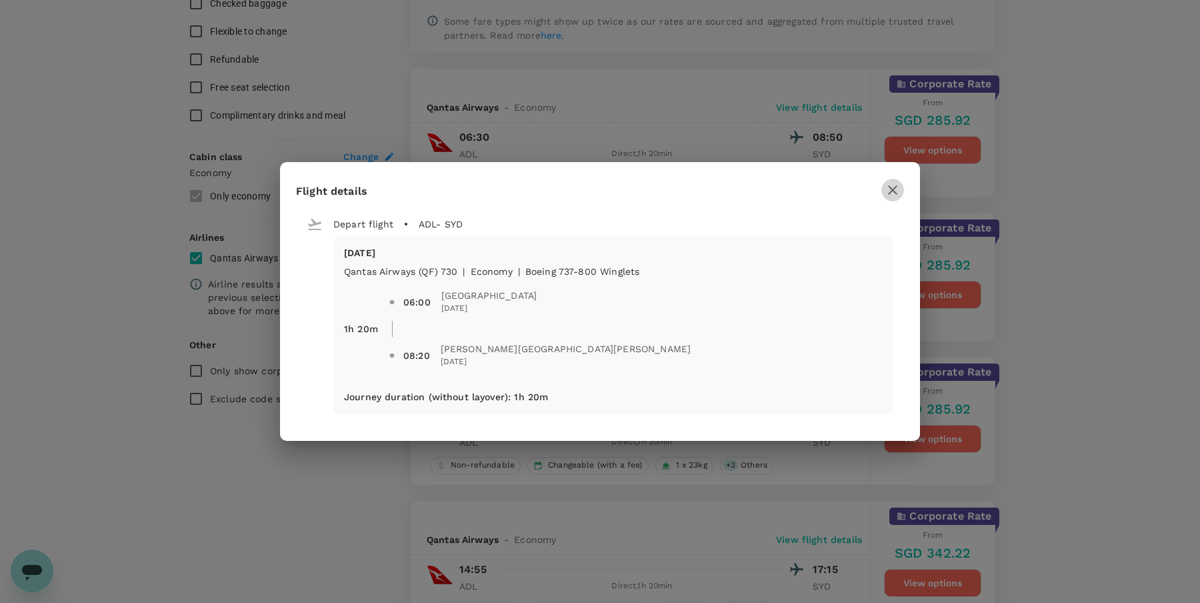
click at [899, 183] on icon "button" at bounding box center [893, 190] width 16 height 16
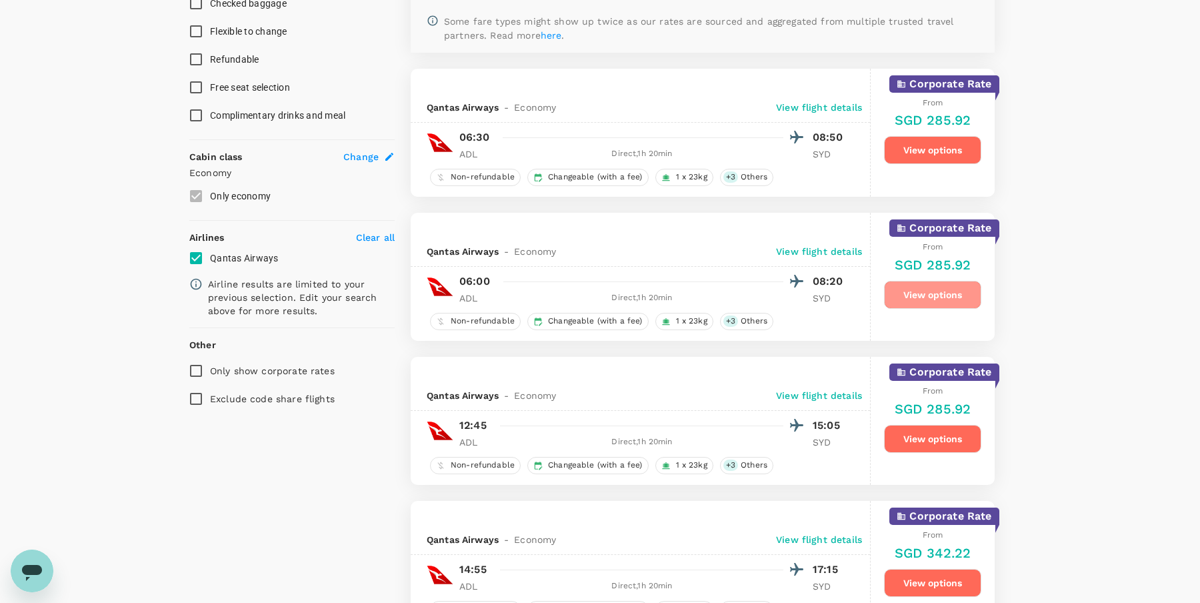
click at [926, 299] on button "View options" at bounding box center [932, 295] width 97 height 28
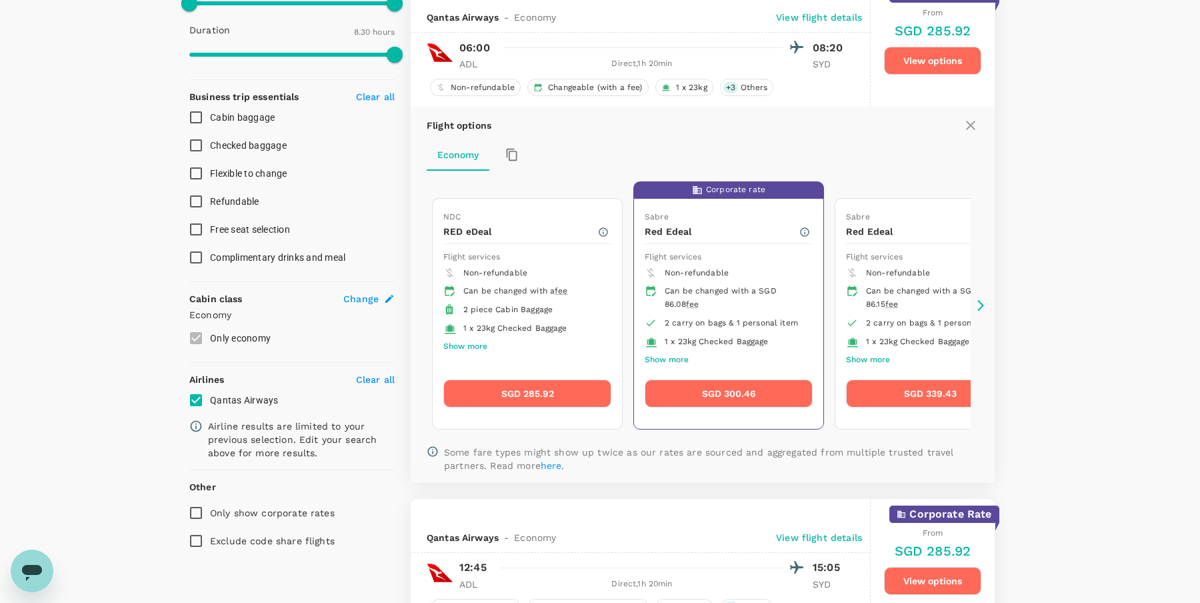
scroll to position [427, 0]
